Goal: Information Seeking & Learning: Learn about a topic

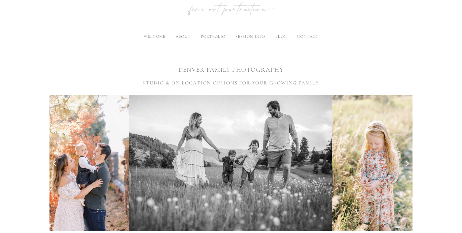
scroll to position [60, 0]
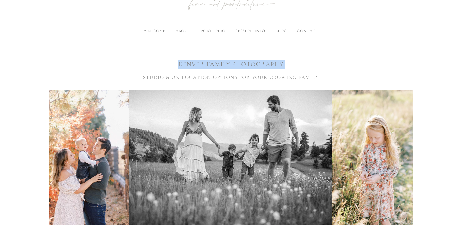
drag, startPoint x: 177, startPoint y: 66, endPoint x: 272, endPoint y: 71, distance: 94.8
click at [272, 71] on div "DENVER FAMILY PHOTOGRAPHY STUDIO & ON LOCATION OPTIONS FOR YOUR GROWING FAMILY" at bounding box center [230, 64] width 363 height 34
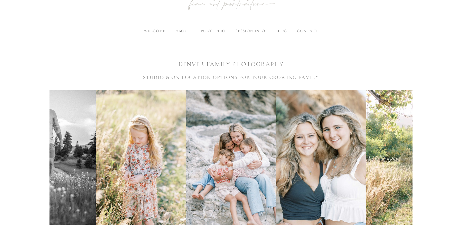
click at [146, 76] on h3 "STUDIO & ON LOCATION OPTIONS FOR YOUR GROWING FAMILY" at bounding box center [230, 78] width 363 height 8
drag, startPoint x: 140, startPoint y: 79, endPoint x: 297, endPoint y: 78, distance: 156.4
click at [297, 78] on h3 "STUDIO & ON LOCATION OPTIONS FOR YOUR GROWING FAMILY" at bounding box center [230, 78] width 363 height 8
click at [320, 77] on h3 "STUDIO & ON LOCATION OPTIONS FOR YOUR GROWING FAMILY" at bounding box center [230, 78] width 363 height 8
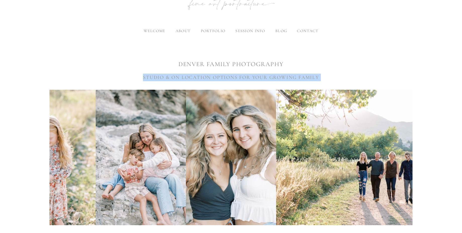
drag, startPoint x: 320, startPoint y: 77, endPoint x: 144, endPoint y: 79, distance: 176.0
click at [144, 79] on h3 "STUDIO & ON LOCATION OPTIONS FOR YOUR GROWING FAMILY" at bounding box center [230, 78] width 363 height 8
copy div "STUDIO & ON LOCATION OPTIONS FOR YOUR GROWING FAMILY"
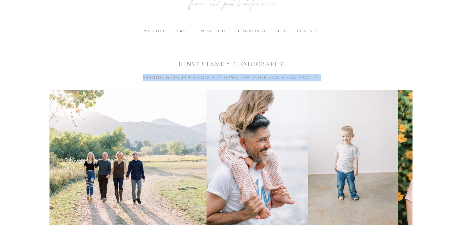
click at [91, 79] on h3 "STUDIO & ON LOCATION OPTIONS FOR YOUR GROWING FAMILY" at bounding box center [230, 78] width 363 height 8
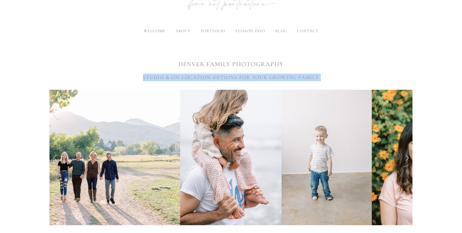
click at [135, 79] on h3 "STUDIO & ON LOCATION OPTIONS FOR YOUR GROWING FAMILY" at bounding box center [230, 78] width 363 height 8
drag, startPoint x: 141, startPoint y: 77, endPoint x: 238, endPoint y: 79, distance: 96.7
click at [238, 79] on h3 "STUDIO & ON LOCATION OPTIONS FOR YOUR GROWING FAMILY" at bounding box center [230, 78] width 363 height 8
copy h3 "STUDIO & ON LOCATION OPTIONS"
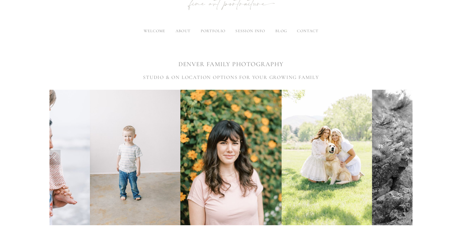
click at [348, 52] on h1 at bounding box center [230, 51] width 363 height 9
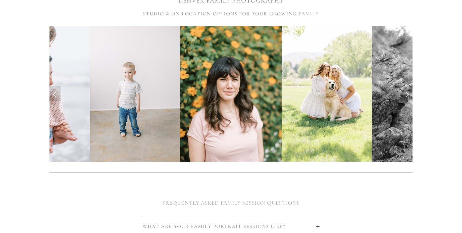
scroll to position [211, 0]
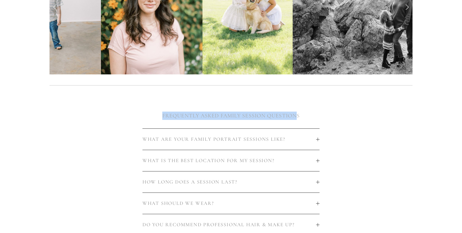
drag, startPoint x: 154, startPoint y: 116, endPoint x: 298, endPoint y: 119, distance: 144.4
click at [298, 119] on h2 "FREQUENTLY ASKED FAMILY SESSION QUESTIONS" at bounding box center [230, 115] width 363 height 8
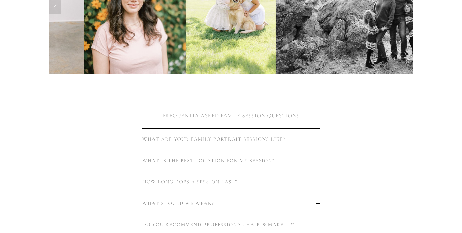
click at [310, 117] on h2 "FREQUENTLY ASKED FAMILY SESSION QUESTIONS" at bounding box center [230, 115] width 363 height 8
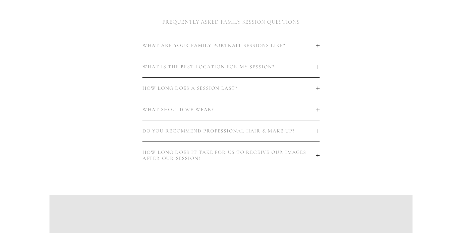
scroll to position [271, 0]
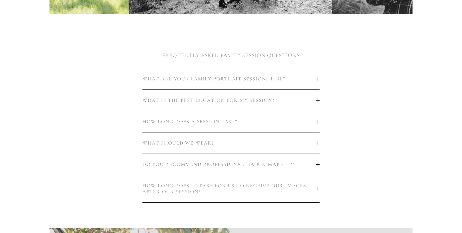
drag, startPoint x: 140, startPoint y: 81, endPoint x: 283, endPoint y: 81, distance: 143.1
click at [283, 81] on div "WHAT ARE YOUR FAMILY PORTRAIT SESSIONS LIKE? I work hard to make sure your sess…" at bounding box center [230, 144] width 371 height 160
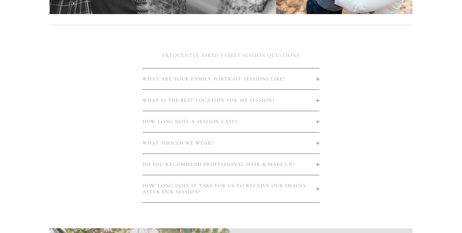
copy li "WHAT ARE YOUR FAMILY PORTRAIT SESSIONS LIKE?"
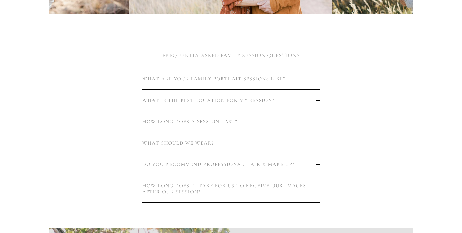
click at [67, 168] on div "WHAT ARE YOUR FAMILY PORTRAIT SESSIONS LIKE? I work hard to make sure your sess…" at bounding box center [230, 144] width 371 height 160
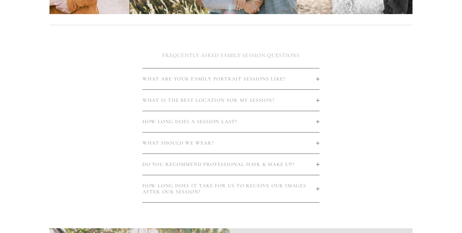
drag, startPoint x: 137, startPoint y: 81, endPoint x: 282, endPoint y: 82, distance: 145.6
click at [282, 82] on div "WHAT ARE YOUR FAMILY PORTRAIT SESSIONS LIKE? I work hard to make sure your sess…" at bounding box center [230, 144] width 371 height 160
copy li "WHAT ARE YOUR FAMILY PORTRAIT SESSIONS LIKE?"
click at [88, 102] on div "WHAT ARE YOUR FAMILY PORTRAIT SESSIONS LIKE? I work hard to make sure your sess…" at bounding box center [230, 144] width 371 height 160
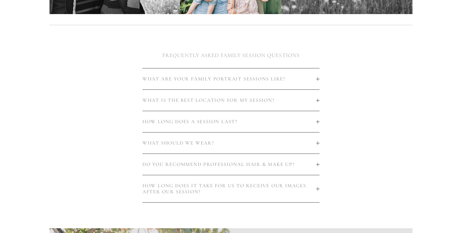
click at [53, 170] on div "WHAT ARE YOUR FAMILY PORTRAIT SESSIONS LIKE? I work hard to make sure your sess…" at bounding box center [230, 144] width 371 height 160
drag, startPoint x: 139, startPoint y: 81, endPoint x: 272, endPoint y: 84, distance: 132.3
click at [272, 84] on div "WHAT ARE YOUR FAMILY PORTRAIT SESSIONS LIKE? I work hard to make sure your sess…" at bounding box center [231, 135] width 186 height 143
copy span "WHAT ARE YOUR FAMILY PORTRAIT SESSIONS LIKE?"
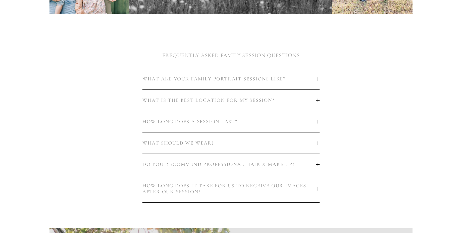
click at [72, 93] on div "WHAT ARE YOUR FAMILY PORTRAIT SESSIONS LIKE? I work hard to make sure your sess…" at bounding box center [230, 144] width 371 height 160
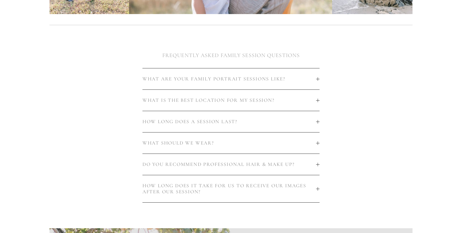
drag, startPoint x: 135, startPoint y: 100, endPoint x: 260, endPoint y: 107, distance: 124.4
click at [260, 107] on div "WHAT ARE YOUR FAMILY PORTRAIT SESSIONS LIKE? I work hard to make sure your sess…" at bounding box center [230, 144] width 371 height 160
click at [106, 104] on div "WHAT ARE YOUR FAMILY PORTRAIT SESSIONS LIKE? I work hard to make sure your sess…" at bounding box center [230, 144] width 371 height 160
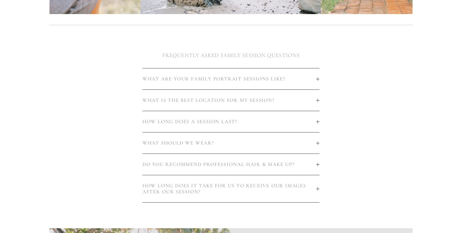
drag, startPoint x: 201, startPoint y: 103, endPoint x: 263, endPoint y: 104, distance: 61.3
click at [266, 104] on div "WHAT ARE YOUR FAMILY PORTRAIT SESSIONS LIKE? I work hard to make sure your sess…" at bounding box center [230, 144] width 371 height 160
click at [119, 111] on div "WHAT ARE YOUR FAMILY PORTRAIT SESSIONS LIKE? I work hard to make sure your sess…" at bounding box center [230, 144] width 371 height 160
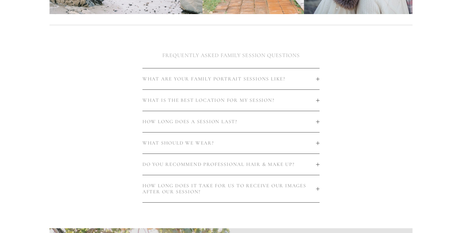
drag, startPoint x: 134, startPoint y: 81, endPoint x: 264, endPoint y: 81, distance: 130.8
click at [264, 81] on div "WHAT ARE YOUR FAMILY PORTRAIT SESSIONS LIKE? I work hard to make sure your sess…" at bounding box center [230, 144] width 371 height 160
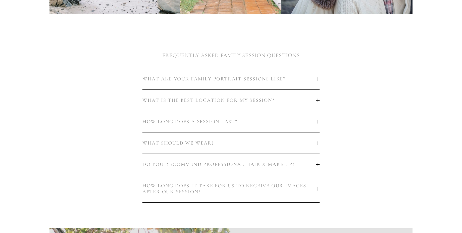
click at [109, 94] on div "WHAT ARE YOUR FAMILY PORTRAIT SESSIONS LIKE? I work hard to make sure your sess…" at bounding box center [230, 144] width 371 height 160
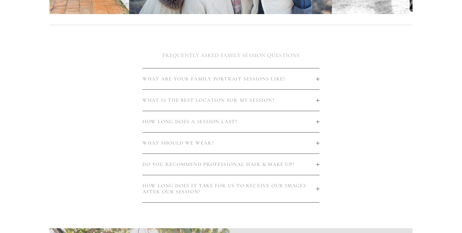
click at [56, 174] on div "WHAT ARE YOUR FAMILY PORTRAIT SESSIONS LIKE? I work hard to make sure your sess…" at bounding box center [230, 144] width 371 height 160
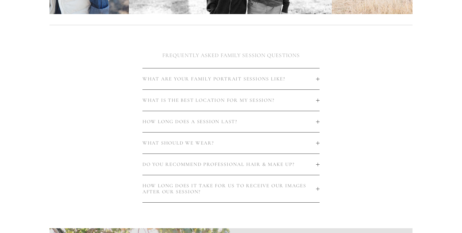
drag, startPoint x: 138, startPoint y: 78, endPoint x: 270, endPoint y: 83, distance: 132.1
click at [270, 83] on div "WHAT ARE YOUR FAMILY PORTRAIT SESSIONS LIKE? I work hard to make sure your sess…" at bounding box center [231, 135] width 186 height 143
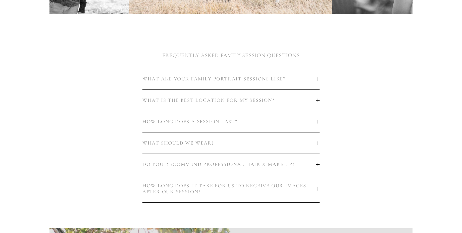
copy span "WHAT ARE YOUR FAMILY PORTRAIT SESSIONS LIKE?"
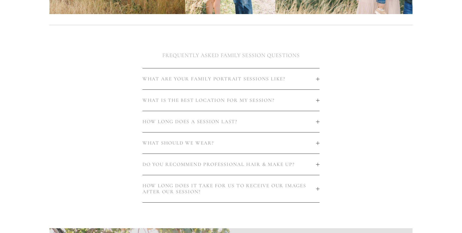
click at [130, 113] on div "WHAT ARE YOUR FAMILY PORTRAIT SESSIONS LIKE? I work hard to make sure your sess…" at bounding box center [230, 144] width 371 height 160
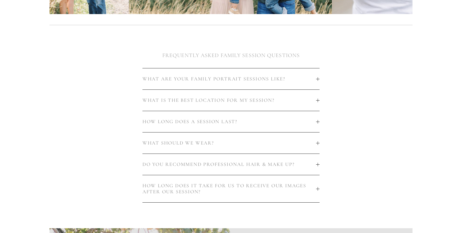
drag, startPoint x: 141, startPoint y: 78, endPoint x: 256, endPoint y: 84, distance: 115.7
click at [256, 84] on div "WHAT ARE YOUR FAMILY PORTRAIT SESSIONS LIKE? I work hard to make sure your sess…" at bounding box center [231, 135] width 186 height 143
copy span "WHAT ARE YOUR FAMILY PORTRAIT SESSIONS LIKE?"
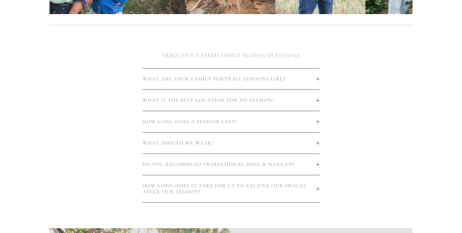
drag, startPoint x: 138, startPoint y: 98, endPoint x: 260, endPoint y: 107, distance: 122.1
click at [260, 107] on div "WHAT ARE YOUR FAMILY PORTRAIT SESSIONS LIKE? I work hard to make sure your sess…" at bounding box center [231, 135] width 186 height 143
copy span "WHAT IS THE BEST LOCATION FOR MY SESSION?"
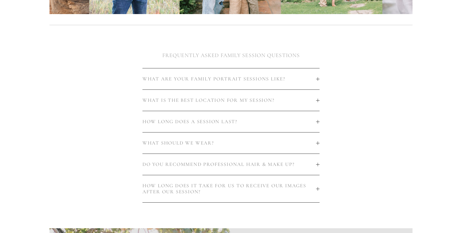
click at [379, 104] on div "WHAT ARE YOUR FAMILY PORTRAIT SESSIONS LIKE? I work hard to make sure your sess…" at bounding box center [230, 144] width 371 height 160
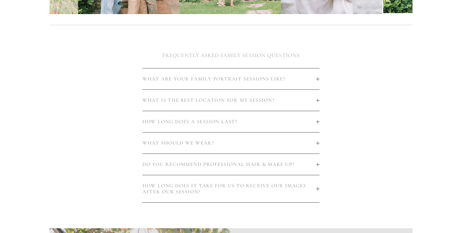
drag, startPoint x: 134, startPoint y: 123, endPoint x: 221, endPoint y: 127, distance: 86.5
click at [221, 127] on div "WHAT ARE YOUR FAMILY PORTRAIT SESSIONS LIKE? I work hard to make sure your sess…" at bounding box center [230, 144] width 371 height 160
copy span "HOW LONG DOES A SESSION LAST?"
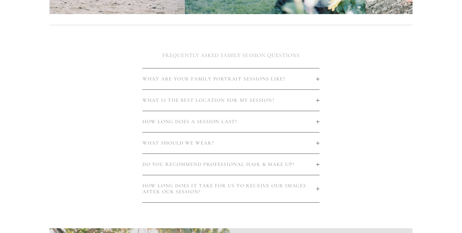
click at [365, 117] on div "WHAT ARE YOUR FAMILY PORTRAIT SESSIONS LIKE? I work hard to make sure your sess…" at bounding box center [230, 144] width 371 height 160
drag, startPoint x: 128, startPoint y: 144, endPoint x: 203, endPoint y: 148, distance: 74.9
click at [203, 148] on div "WHAT ARE YOUR FAMILY PORTRAIT SESSIONS LIKE? I work hard to make sure your sess…" at bounding box center [230, 144] width 371 height 160
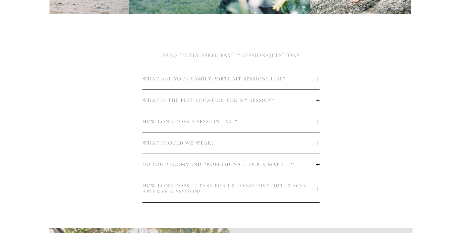
copy span "WHAT SHOULD WE WEAR?"
click at [91, 142] on div "WHAT ARE YOUR FAMILY PORTRAIT SESSIONS LIKE? I work hard to make sure your sess…" at bounding box center [230, 144] width 371 height 160
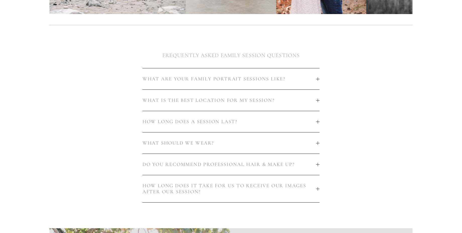
click at [73, 180] on div "WHAT ARE YOUR FAMILY PORTRAIT SESSIONS LIKE? I work hard to make sure your sess…" at bounding box center [230, 144] width 371 height 160
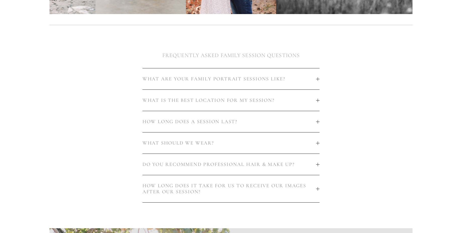
drag, startPoint x: 131, startPoint y: 168, endPoint x: 142, endPoint y: 164, distance: 12.1
click at [142, 164] on div "WHAT ARE YOUR FAMILY PORTRAIT SESSIONS LIKE? I work hard to make sure your sess…" at bounding box center [230, 144] width 371 height 160
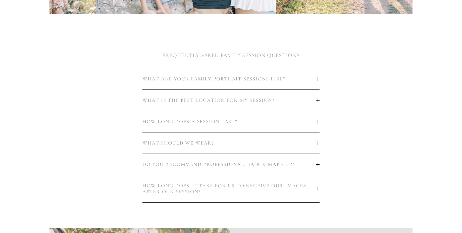
click at [109, 193] on div "WHAT ARE YOUR FAMILY PORTRAIT SESSIONS LIKE? I work hard to make sure your sess…" at bounding box center [230, 144] width 371 height 160
drag, startPoint x: 164, startPoint y: 188, endPoint x: 198, endPoint y: 193, distance: 33.7
click at [198, 193] on div "WHAT ARE YOUR FAMILY PORTRAIT SESSIONS LIKE? I work hard to make sure your sess…" at bounding box center [230, 144] width 371 height 160
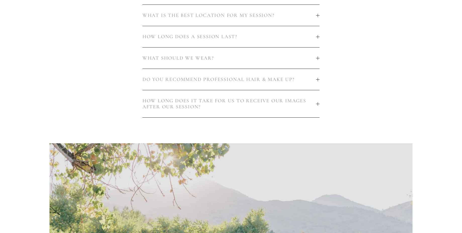
scroll to position [362, 0]
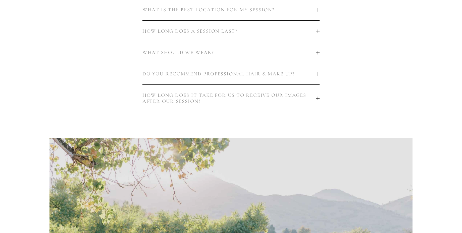
click at [402, 93] on div "WHAT ARE YOUR FAMILY PORTRAIT SESSIONS LIKE? I work hard to make sure your sess…" at bounding box center [230, 53] width 371 height 160
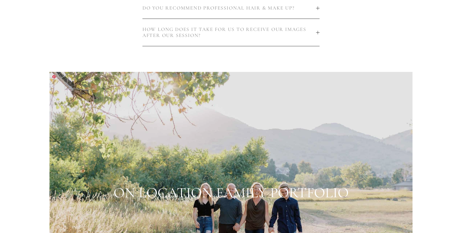
scroll to position [482, 0]
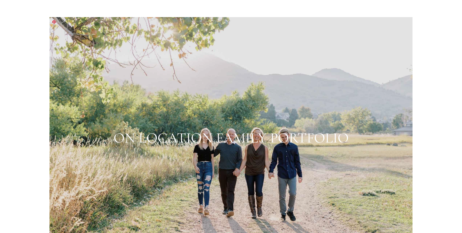
drag, startPoint x: 130, startPoint y: 137, endPoint x: 319, endPoint y: 147, distance: 189.3
click at [319, 147] on div at bounding box center [230, 138] width 363 height 242
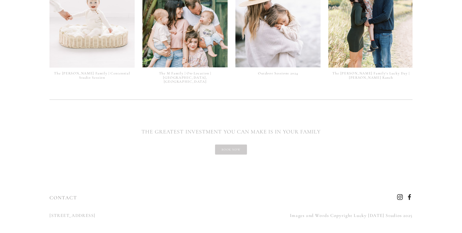
scroll to position [1277, 0]
click at [174, 127] on h2 "THE GREATEST INVESTMENT YOU CAN MAKE IS IN YOUR FAMILY" at bounding box center [230, 131] width 363 height 8
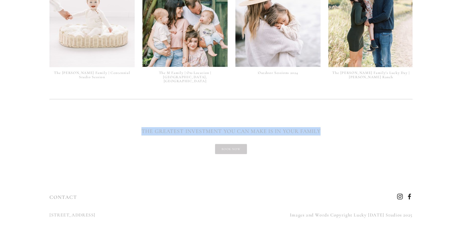
click at [174, 127] on h2 "THE GREATEST INVESTMENT YOU CAN MAKE IS IN YOUR FAMILY" at bounding box center [230, 131] width 363 height 8
click at [353, 127] on h2 "THE GREATEST INVESTMENT YOU CAN MAKE IS IN YOUR FAMILY" at bounding box center [230, 131] width 363 height 8
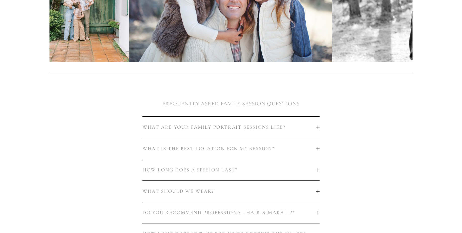
scroll to position [0, 0]
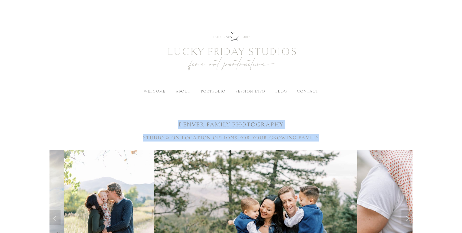
drag, startPoint x: 175, startPoint y: 125, endPoint x: 324, endPoint y: 141, distance: 150.3
click at [324, 141] on div "DENVER FAMILY PHOTOGRAPHY STUDIO & ON LOCATION OPTIONS FOR YOUR GROWING FAMILY" at bounding box center [230, 124] width 363 height 34
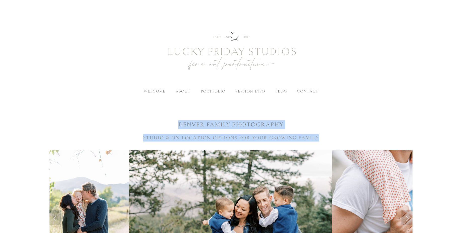
click at [337, 133] on div "DENVER FAMILY PHOTOGRAPHY STUDIO & ON LOCATION OPTIONS FOR YOUR GROWING FAMILY" at bounding box center [230, 124] width 363 height 34
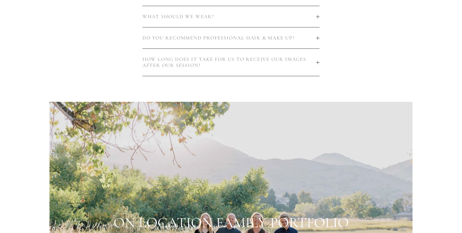
scroll to position [512, 0]
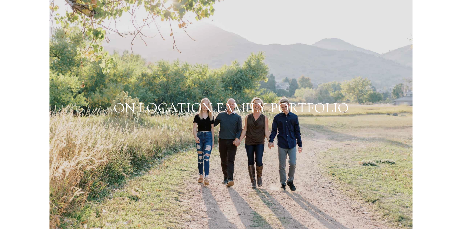
drag, startPoint x: 108, startPoint y: 105, endPoint x: 338, endPoint y: 109, distance: 229.7
click at [338, 109] on div at bounding box center [230, 108] width 363 height 242
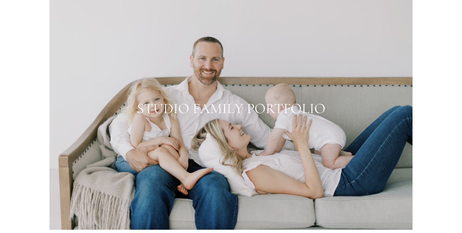
scroll to position [844, 0]
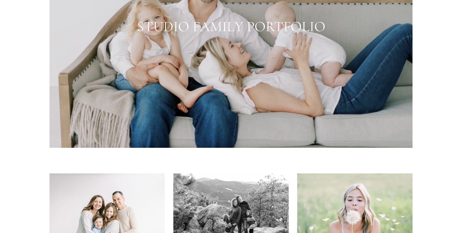
click at [232, 23] on div at bounding box center [230, 27] width 363 height 242
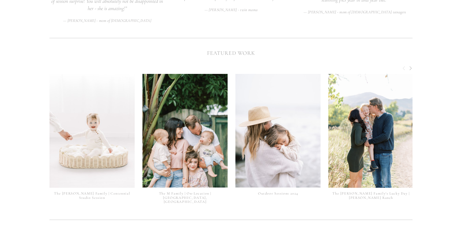
scroll to position [1277, 0]
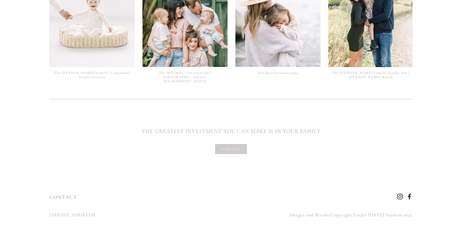
click at [158, 127] on h2 "THE GREATEST INVESTMENT YOU CAN MAKE IS IN YOUR FAMILY" at bounding box center [230, 131] width 363 height 8
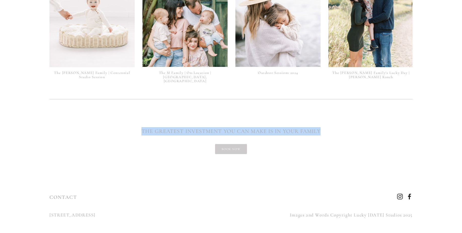
click at [158, 127] on h2 "THE GREATEST INVESTMENT YOU CAN MAKE IS IN YOUR FAMILY" at bounding box center [230, 131] width 363 height 8
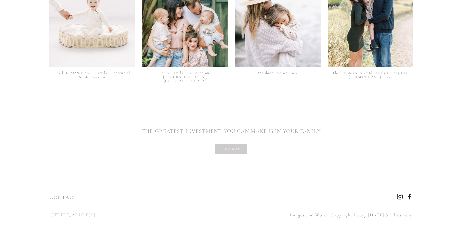
click at [49, 151] on div "book now" at bounding box center [230, 149] width 371 height 19
drag, startPoint x: 92, startPoint y: 128, endPoint x: 49, endPoint y: 94, distance: 54.6
click at [91, 129] on h2 "THE GREATEST INVESTMENT YOU CAN MAKE IS IN YOUR FAMILY" at bounding box center [230, 131] width 363 height 8
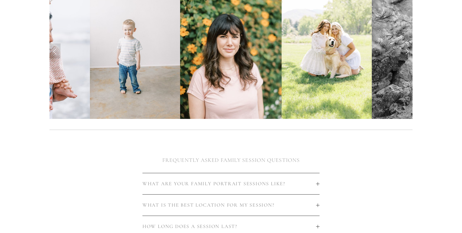
scroll to position [193, 0]
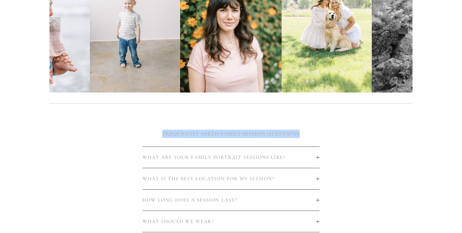
drag, startPoint x: 201, startPoint y: 138, endPoint x: 289, endPoint y: 142, distance: 87.8
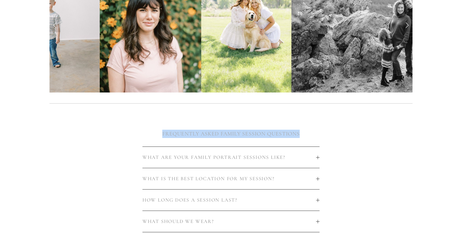
click at [318, 133] on h2 "FREQUENTLY ASKED FAMILY SESSION QUESTIONS" at bounding box center [230, 134] width 363 height 8
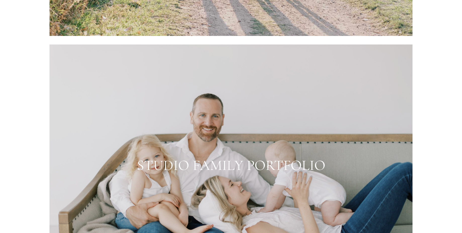
scroll to position [765, 0]
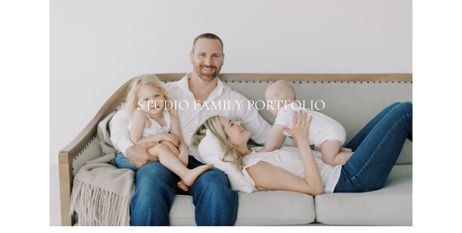
drag, startPoint x: 129, startPoint y: 108, endPoint x: 294, endPoint y: 113, distance: 165.3
click at [294, 113] on div at bounding box center [230, 105] width 363 height 242
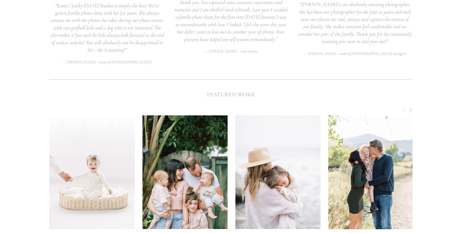
scroll to position [1157, 0]
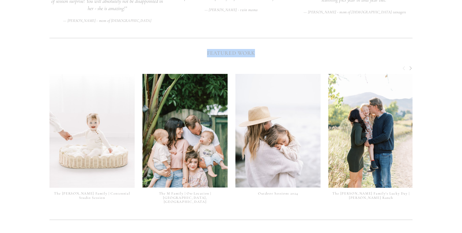
drag, startPoint x: 206, startPoint y: 52, endPoint x: 264, endPoint y: 53, distance: 58.0
click at [264, 53] on h2 "FEATURED WORK" at bounding box center [230, 53] width 363 height 8
click at [267, 56] on h2 "FEATURED WORK" at bounding box center [230, 53] width 363 height 8
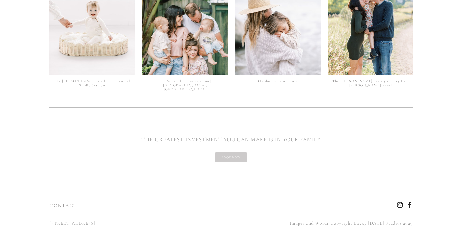
scroll to position [1277, 0]
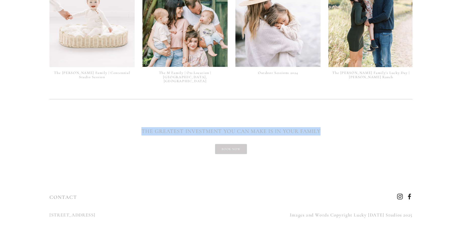
drag, startPoint x: 141, startPoint y: 127, endPoint x: 297, endPoint y: 137, distance: 156.5
click at [317, 140] on div "book now" at bounding box center [230, 149] width 371 height 19
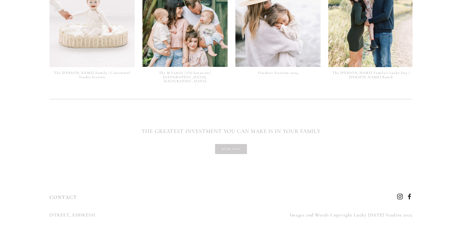
click at [158, 127] on h2 "THE GREATEST INVESTMENT YOU CAN MAKE IS IN YOUR FAMILY" at bounding box center [230, 131] width 363 height 8
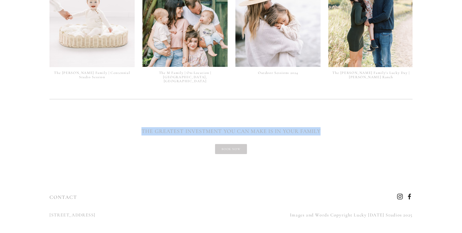
click at [158, 127] on h2 "THE GREATEST INVESTMENT YOU CAN MAKE IS IN YOUR FAMILY" at bounding box center [230, 131] width 363 height 8
